Goal: Find specific page/section: Find specific page/section

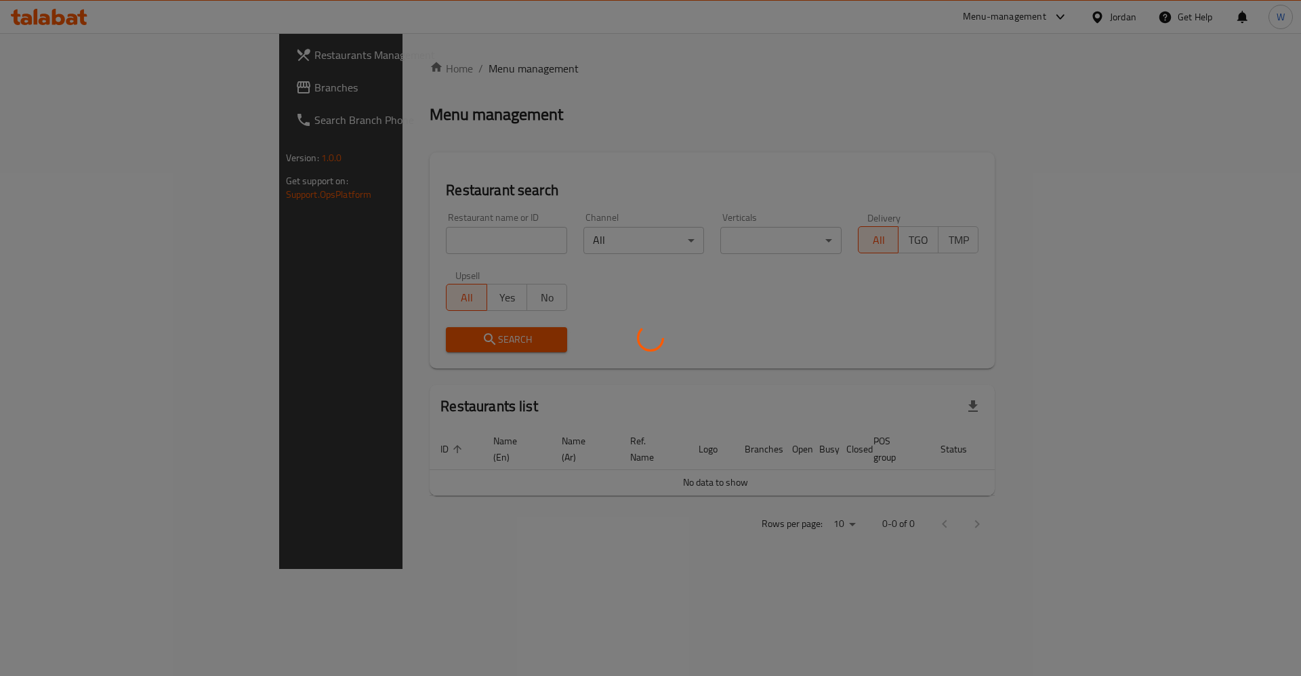
click at [384, 239] on div at bounding box center [650, 338] width 1301 height 676
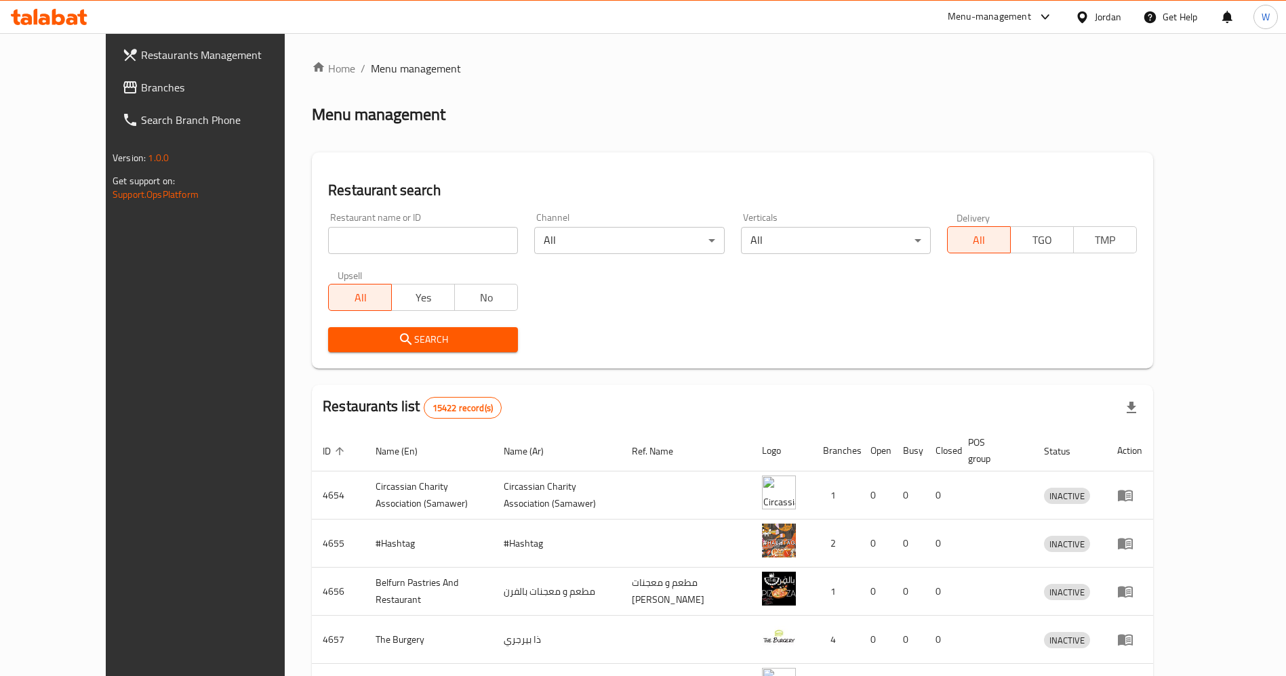
drag, startPoint x: 337, startPoint y: 241, endPoint x: 342, endPoint y: 247, distance: 7.7
click at [337, 241] on input "search" at bounding box center [423, 240] width 190 height 27
paste input "Bite Hub"
type input "Bite Hub"
click button "Search" at bounding box center [423, 339] width 190 height 25
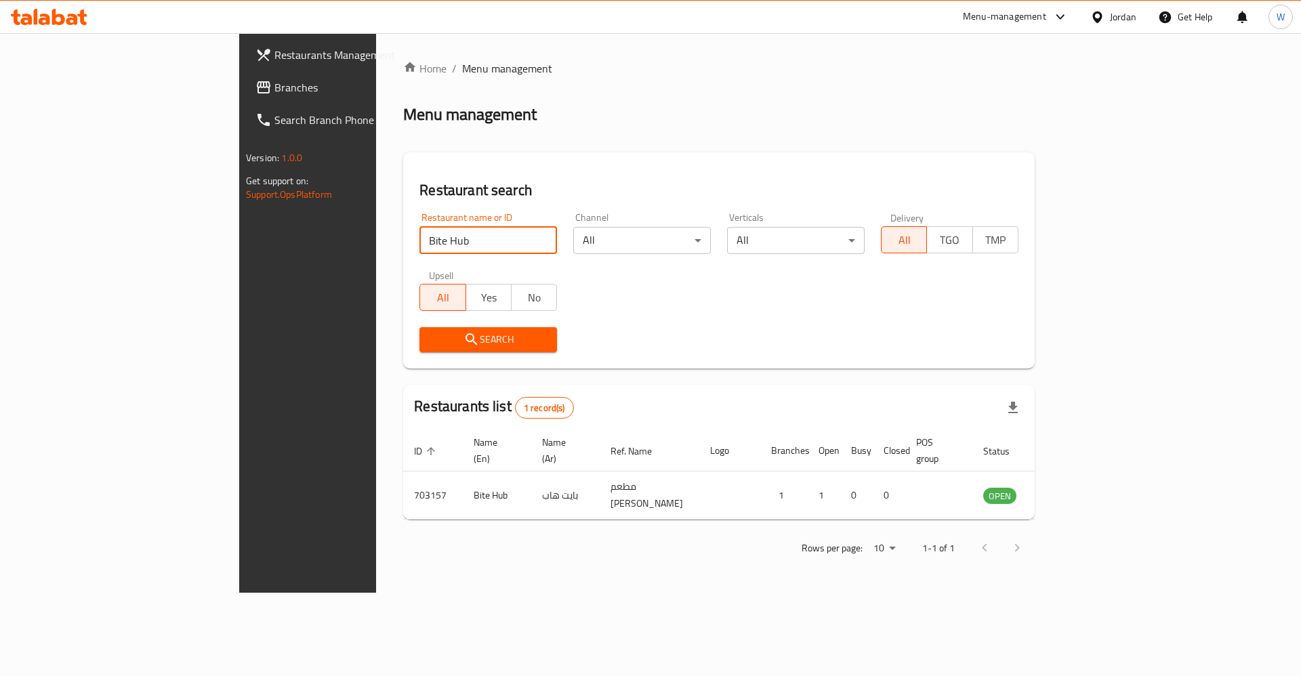
click at [790, 322] on div "Search" at bounding box center [718, 339] width 615 height 41
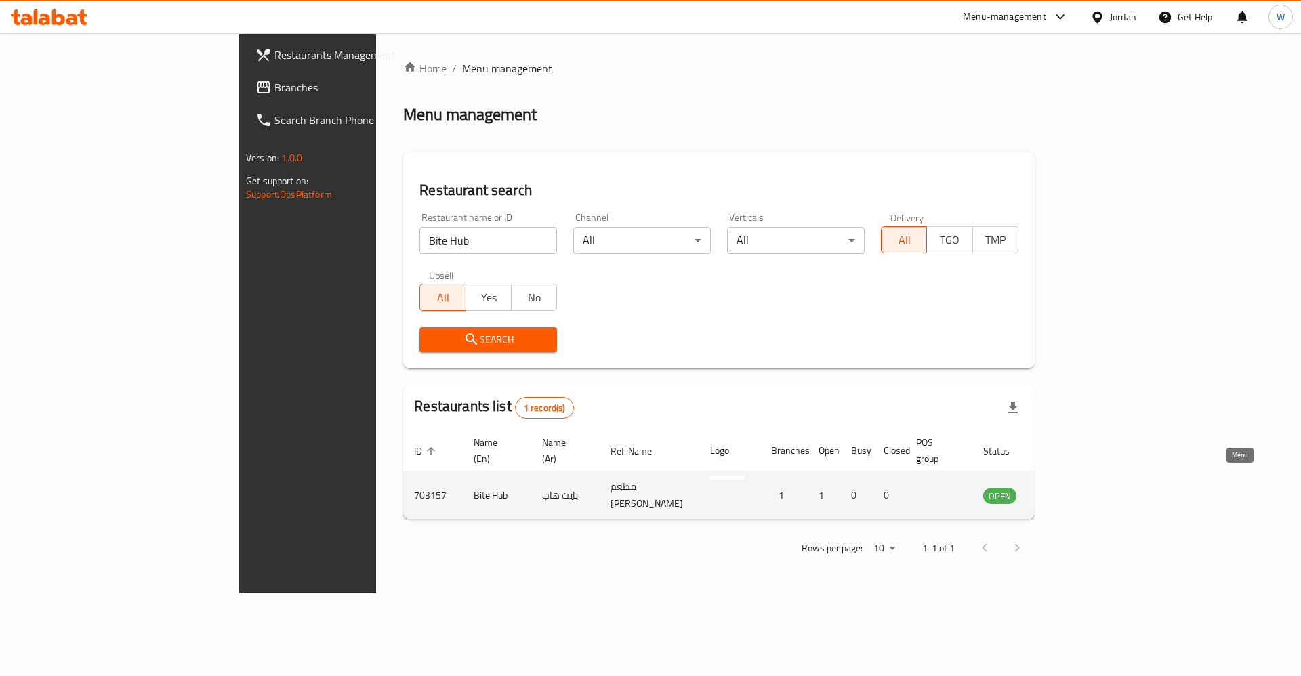
click at [1068, 493] on icon "enhanced table" at bounding box center [1065, 495] width 5 height 5
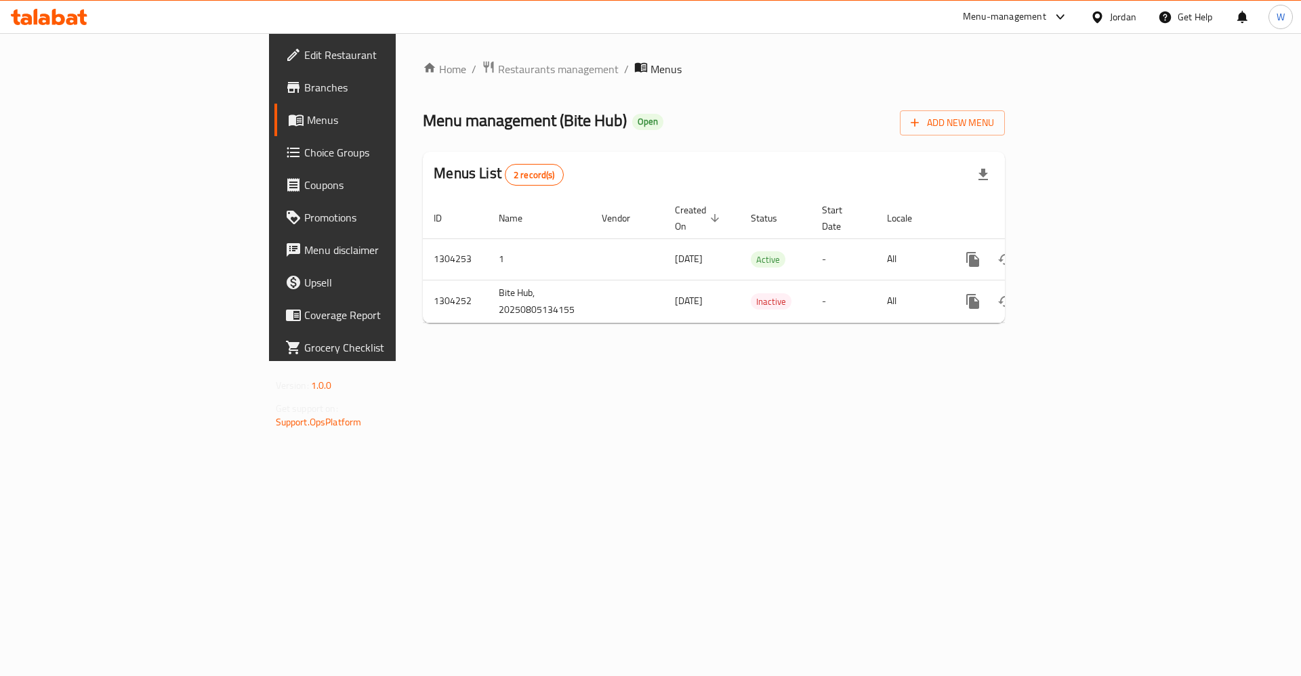
click at [304, 82] on span "Branches" at bounding box center [389, 87] width 171 height 16
